Goal: Information Seeking & Learning: Find specific fact

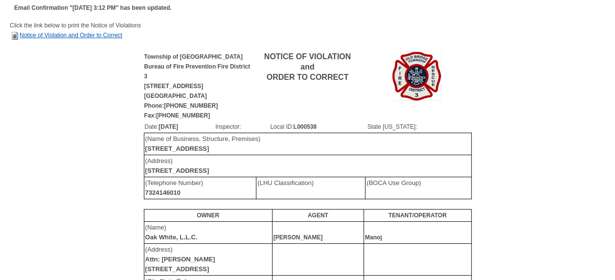
click at [83, 36] on link "Notice of Violation and Order to Correct" at bounding box center [66, 35] width 113 height 7
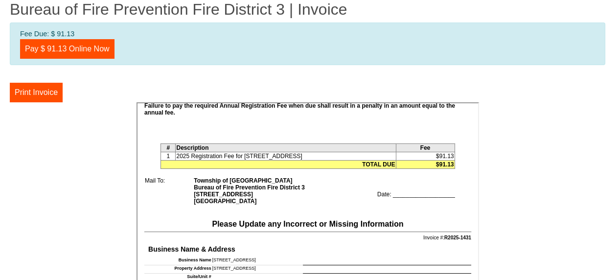
scroll to position [245, 0]
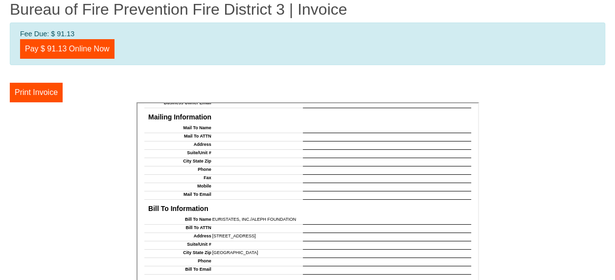
scroll to position [793, 0]
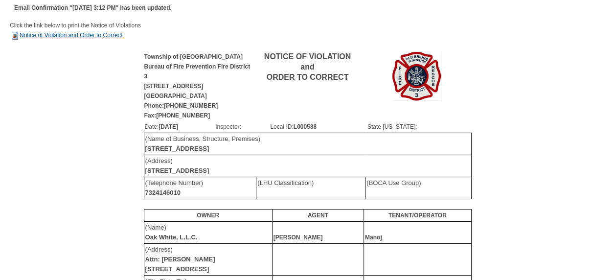
click at [87, 36] on link "Notice of Violation and Order to Correct" at bounding box center [66, 35] width 113 height 7
